Goal: Task Accomplishment & Management: Use online tool/utility

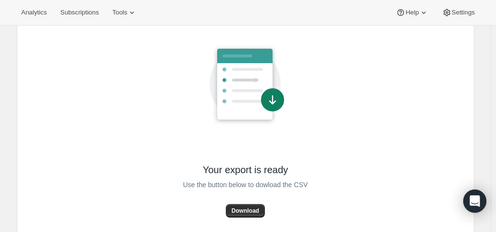
scroll to position [81, 0]
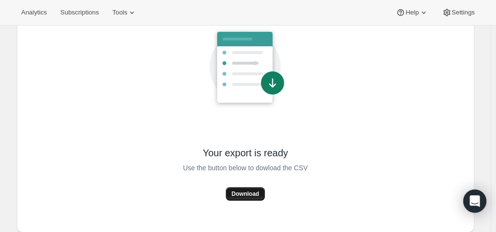
click at [247, 195] on span "Download" at bounding box center [245, 194] width 27 height 8
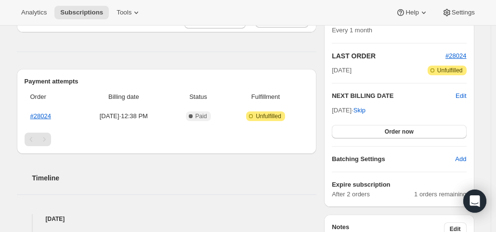
scroll to position [193, 0]
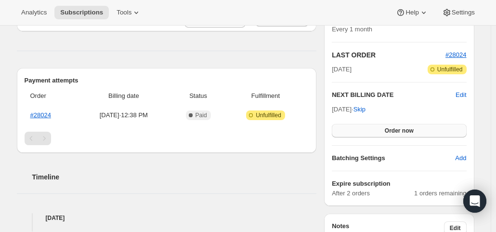
click at [379, 131] on button "Order now" at bounding box center [399, 130] width 134 height 13
click at [379, 131] on button "Click to confirm" at bounding box center [399, 130] width 134 height 13
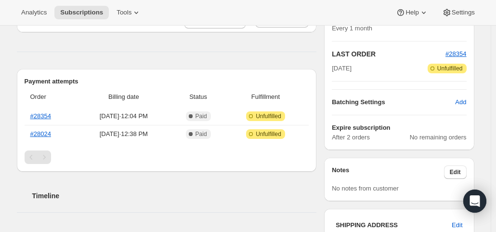
scroll to position [193, 0]
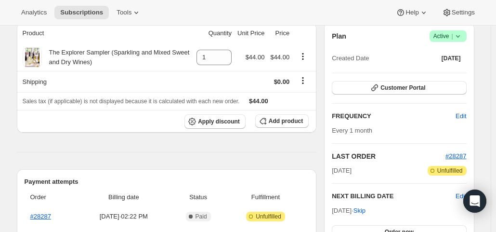
scroll to position [193, 0]
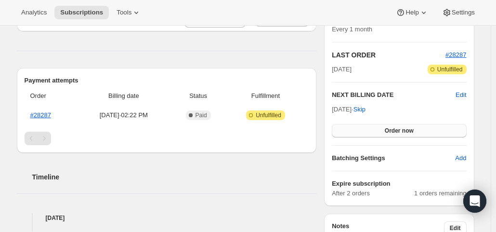
click at [370, 129] on button "Order now" at bounding box center [399, 130] width 134 height 13
click at [370, 129] on button "Click to confirm" at bounding box center [399, 130] width 134 height 13
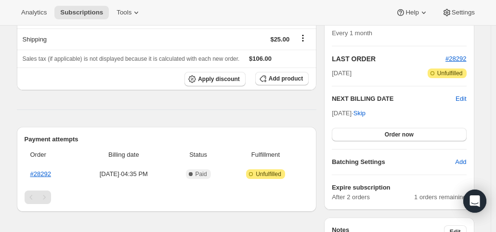
scroll to position [193, 0]
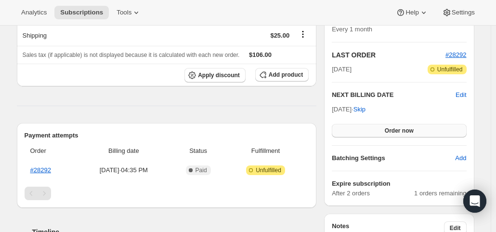
click at [403, 132] on span "Order now" at bounding box center [399, 131] width 29 height 8
click at [403, 132] on span "Click to confirm" at bounding box center [399, 131] width 44 height 8
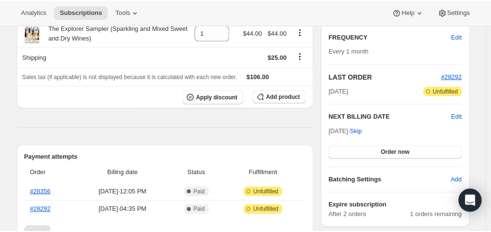
scroll to position [193, 0]
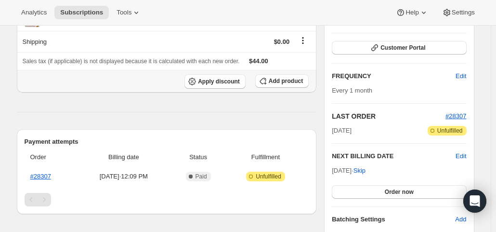
scroll to position [145, 0]
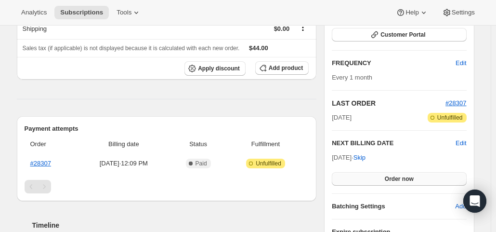
click at [387, 180] on button "Order now" at bounding box center [399, 178] width 134 height 13
click at [387, 180] on span "Click to confirm" at bounding box center [399, 179] width 44 height 8
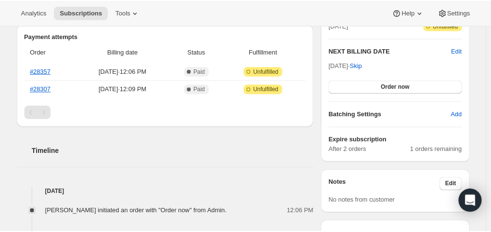
scroll to position [241, 0]
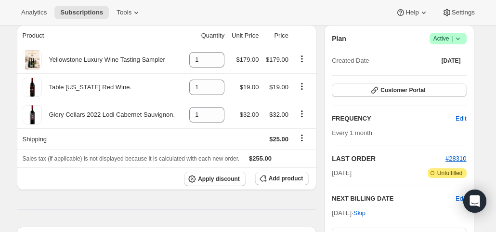
scroll to position [145, 0]
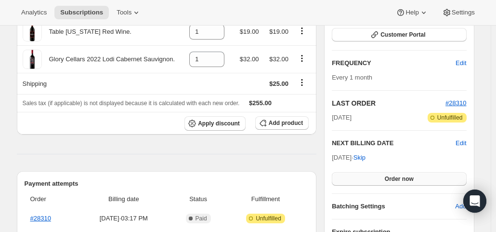
click at [386, 181] on button "Order now" at bounding box center [399, 178] width 134 height 13
click at [386, 181] on span "Click to confirm" at bounding box center [399, 179] width 44 height 8
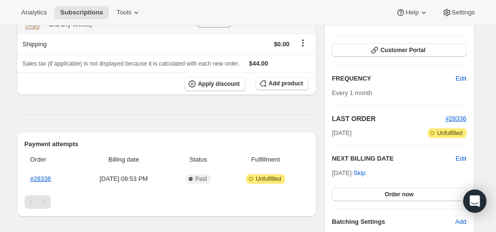
scroll to position [145, 0]
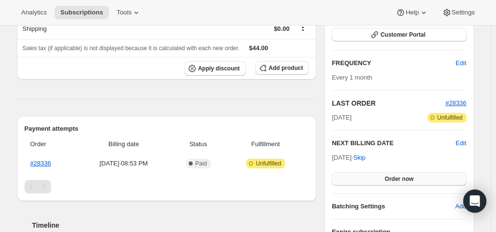
click at [374, 179] on button "Order now" at bounding box center [399, 178] width 134 height 13
click at [374, 179] on button "Click to confirm" at bounding box center [399, 178] width 134 height 13
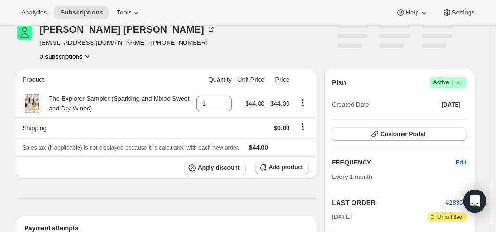
scroll to position [193, 0]
